Goal: Information Seeking & Learning: Compare options

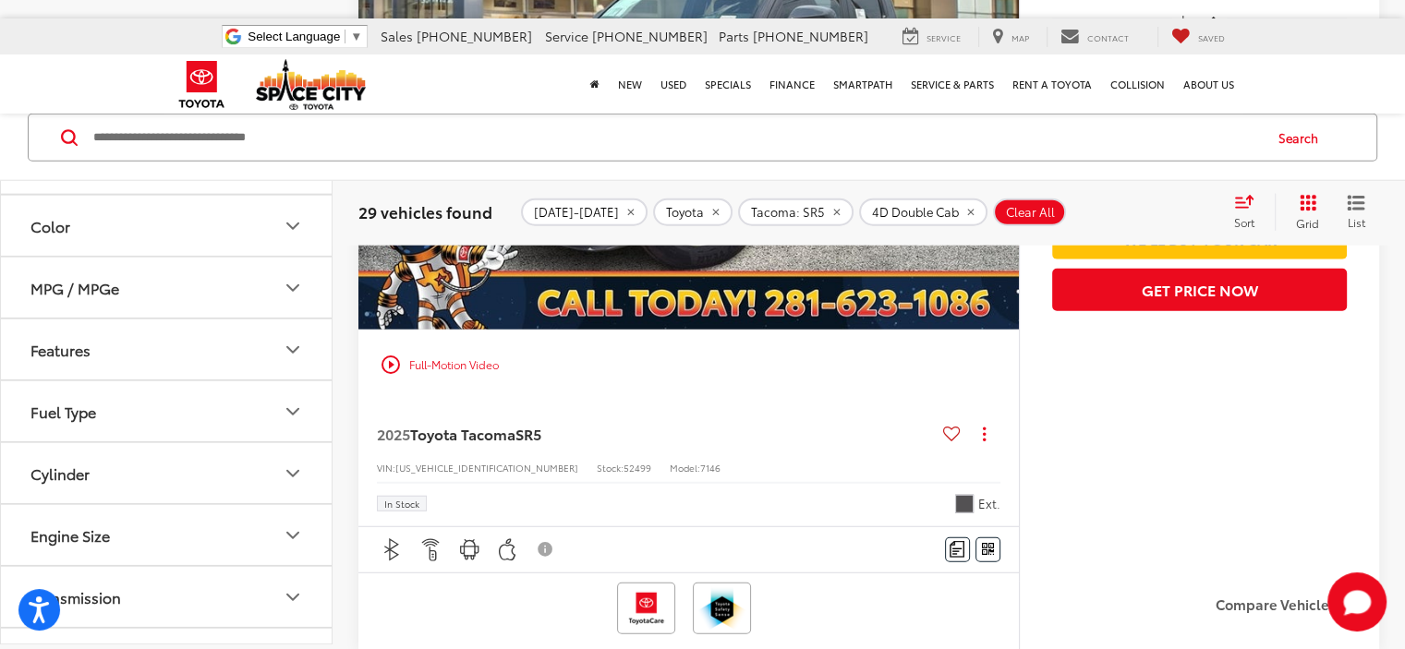
scroll to position [4766, 0]
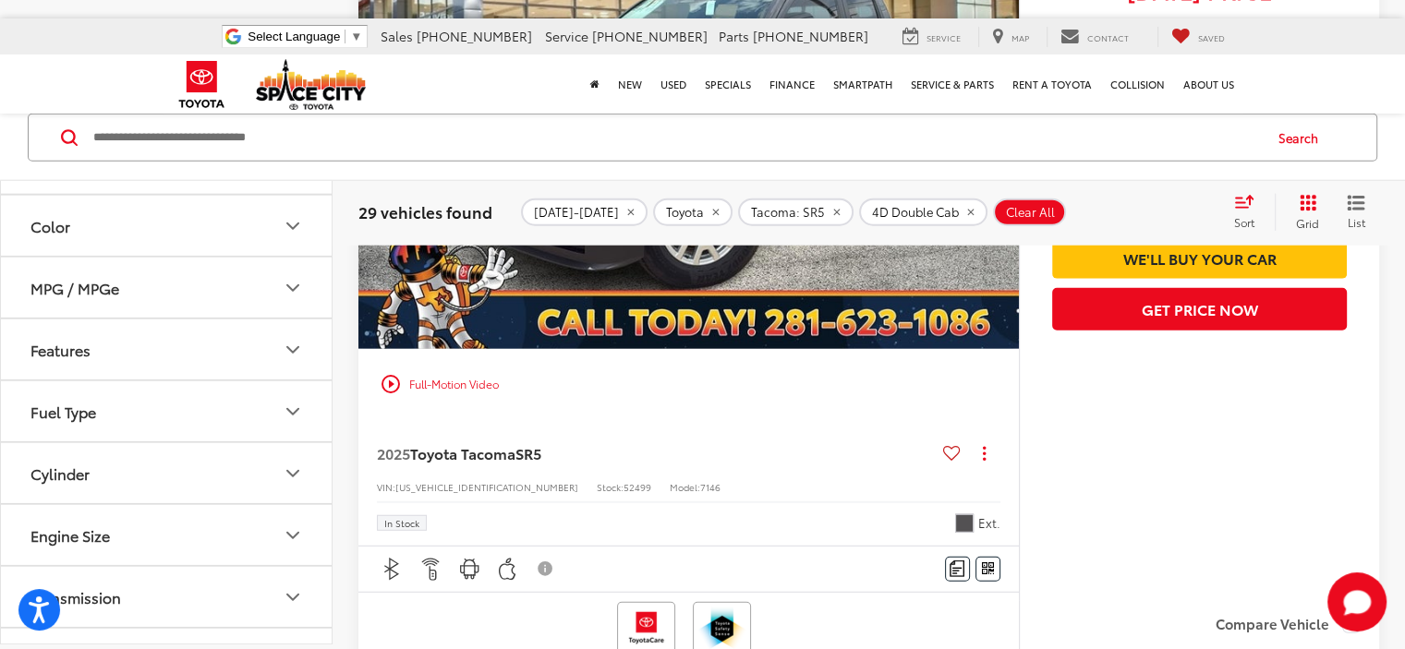
click at [831, 213] on icon "remove Tacoma: SR5" at bounding box center [837, 212] width 12 height 11
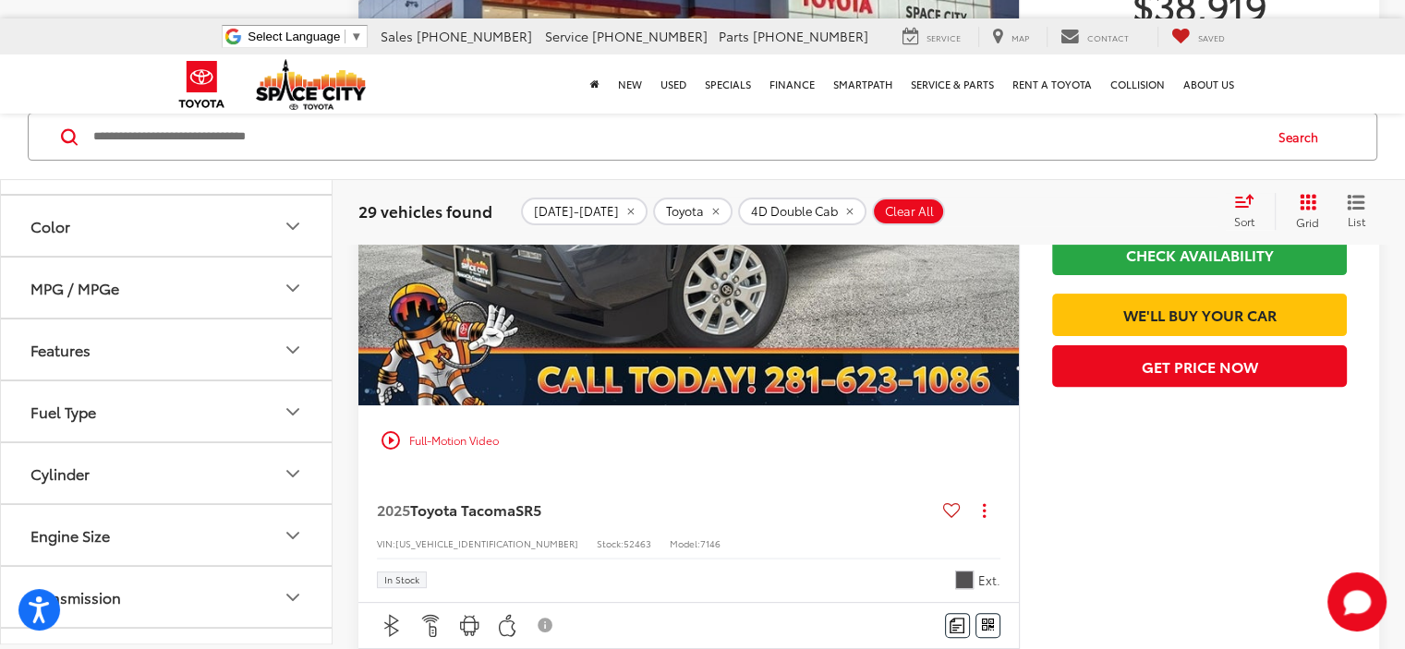
scroll to position [155, 0]
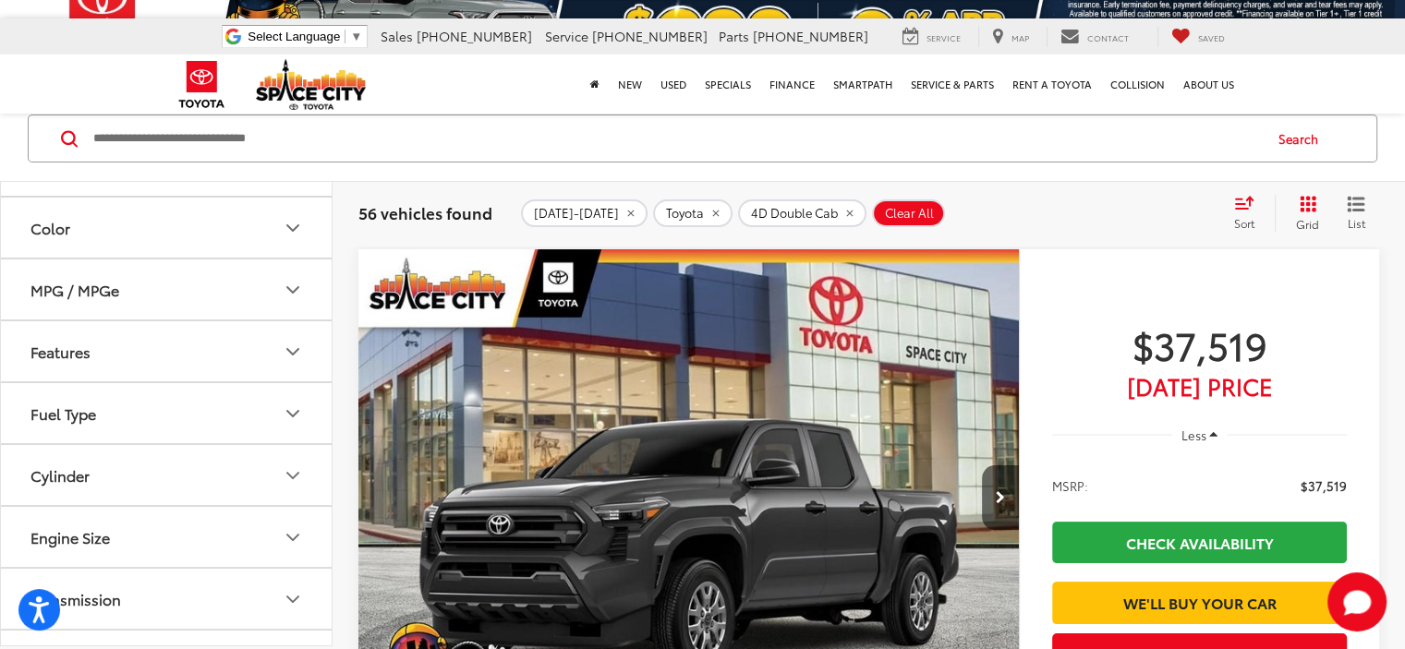
click at [843, 215] on icon "remove 4D%20Double%20Cab" at bounding box center [849, 213] width 12 height 11
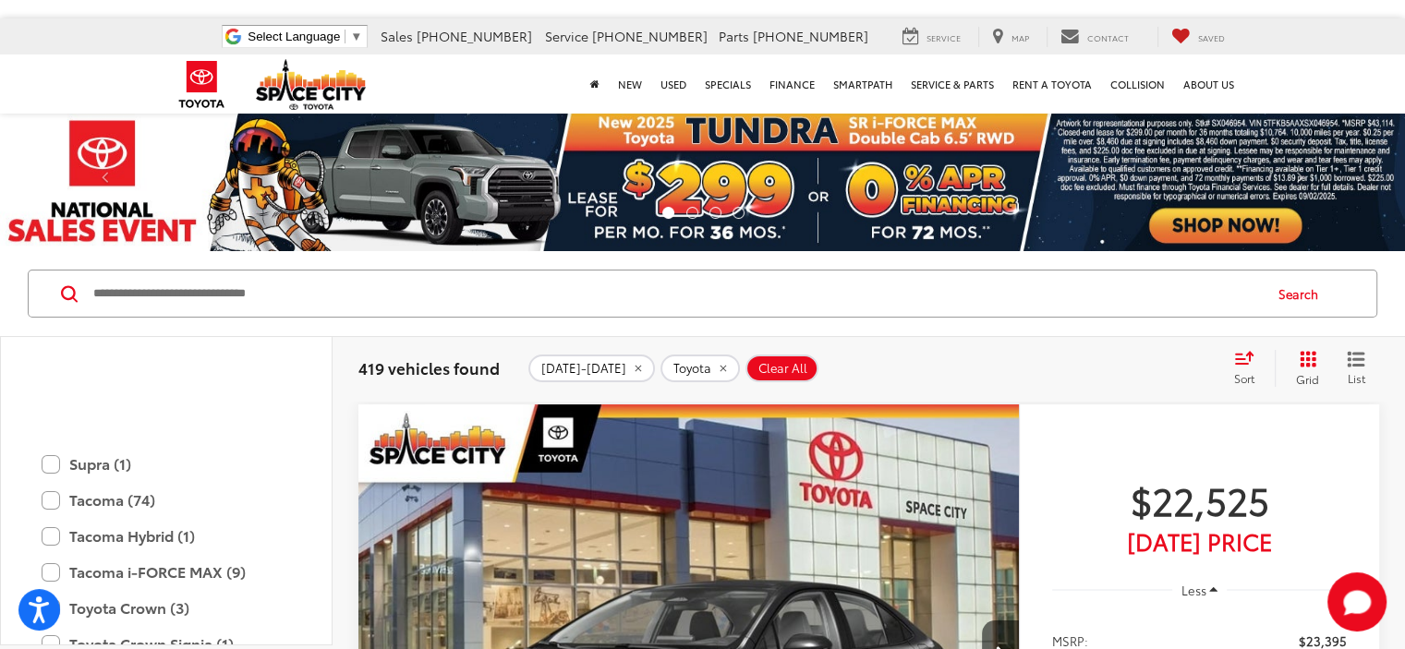
scroll to position [1236, 0]
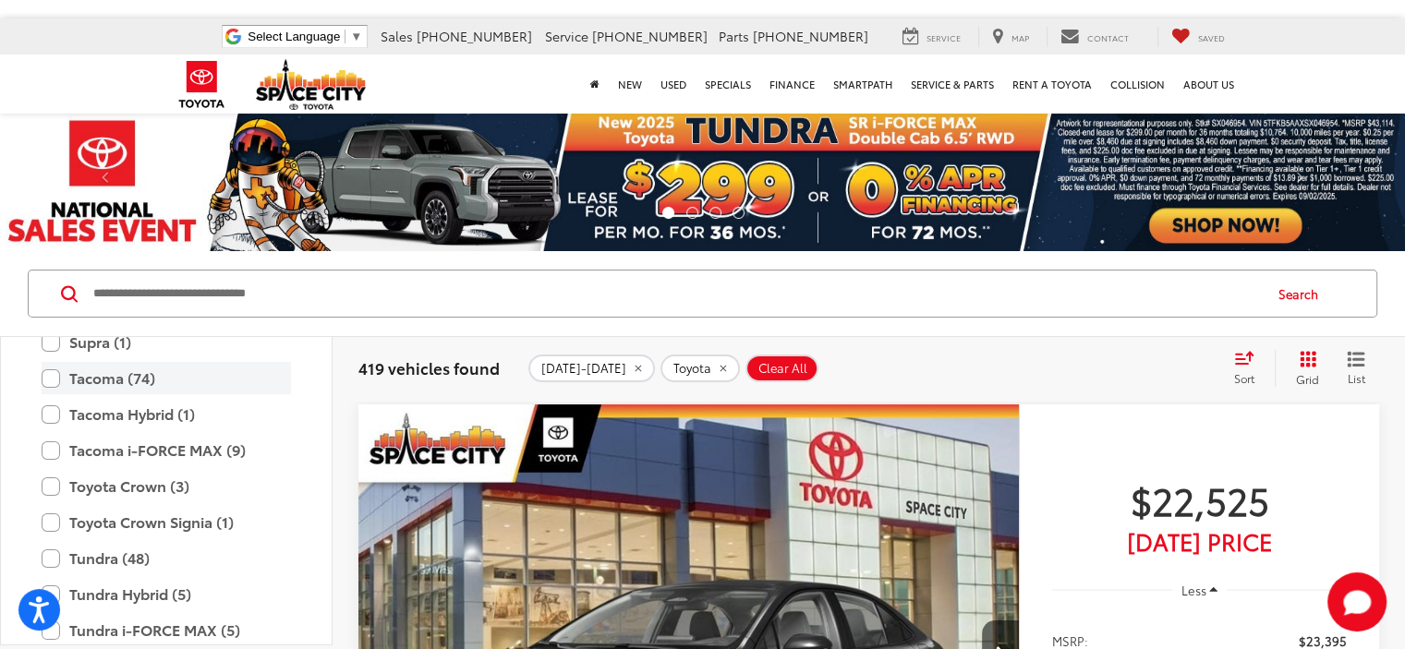
click at [50, 372] on label "Tacoma (74)" at bounding box center [166, 378] width 249 height 32
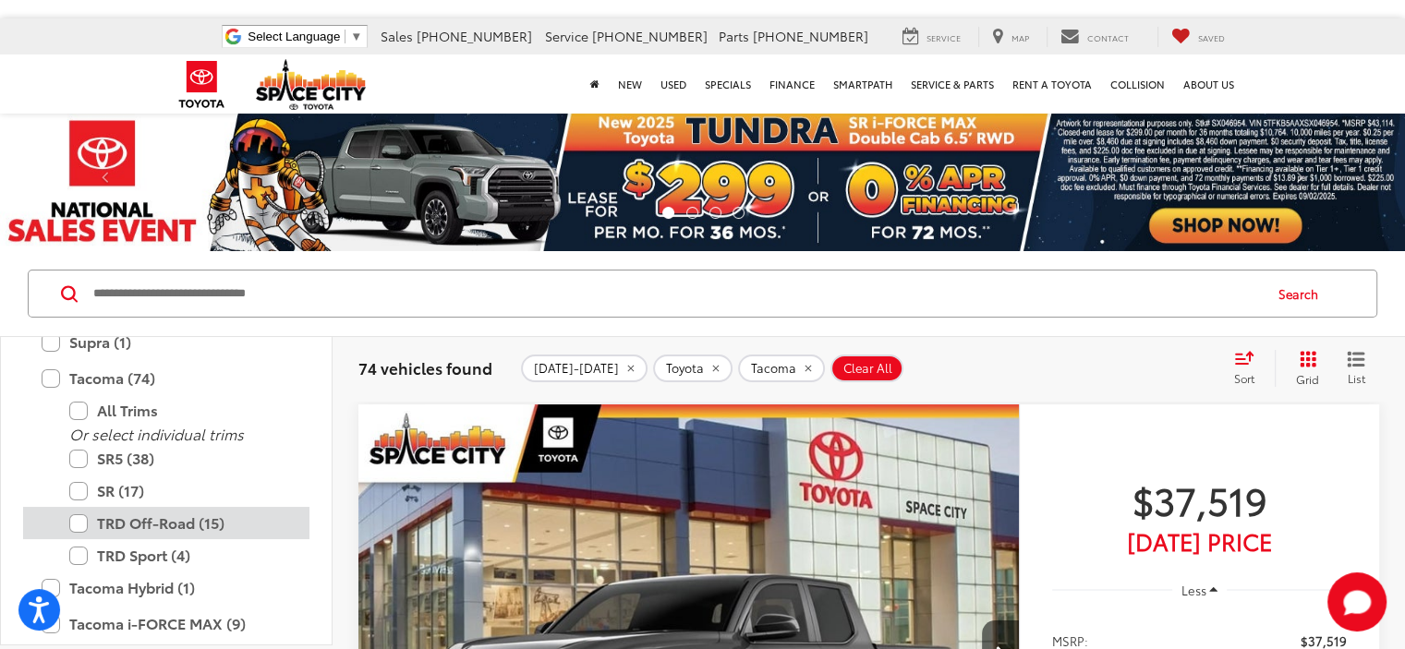
click at [82, 519] on label "TRD Off-Road (15)" at bounding box center [180, 523] width 222 height 32
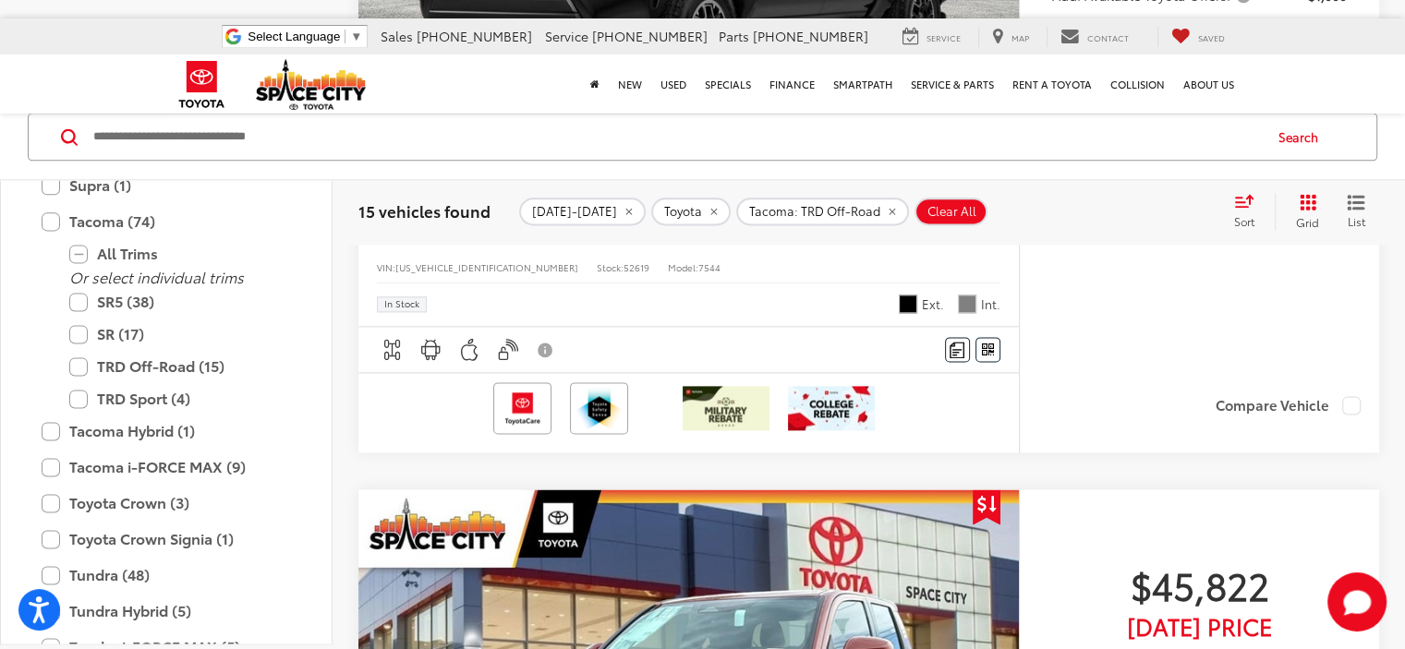
scroll to position [2419, 0]
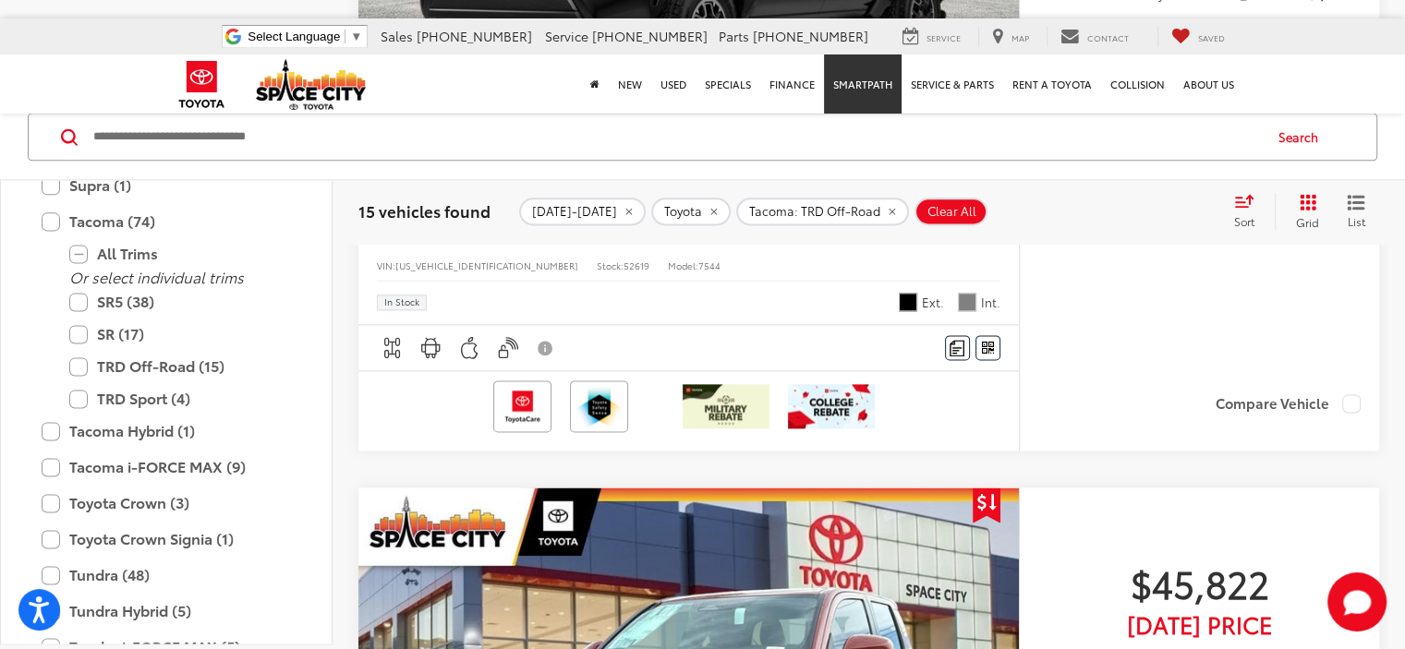
click at [879, 85] on link "SmartPath" at bounding box center [863, 84] width 78 height 59
